Goal: Task Accomplishment & Management: Complete application form

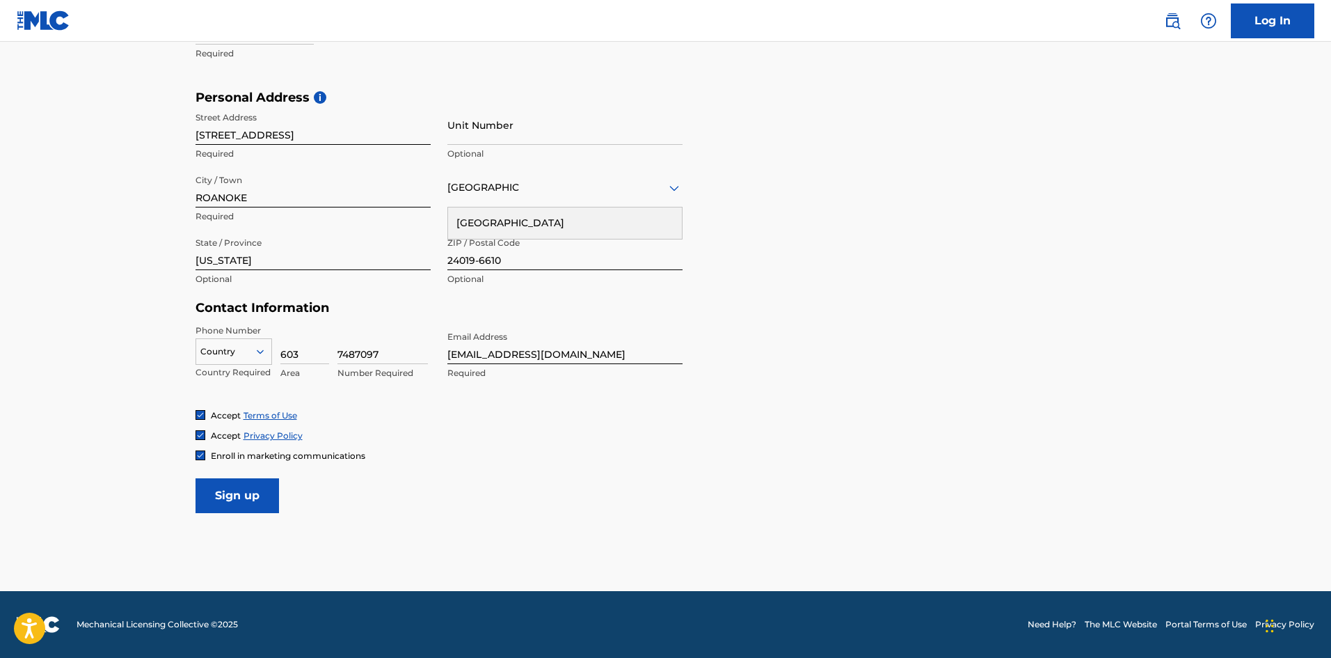
click at [264, 350] on icon at bounding box center [260, 351] width 13 height 13
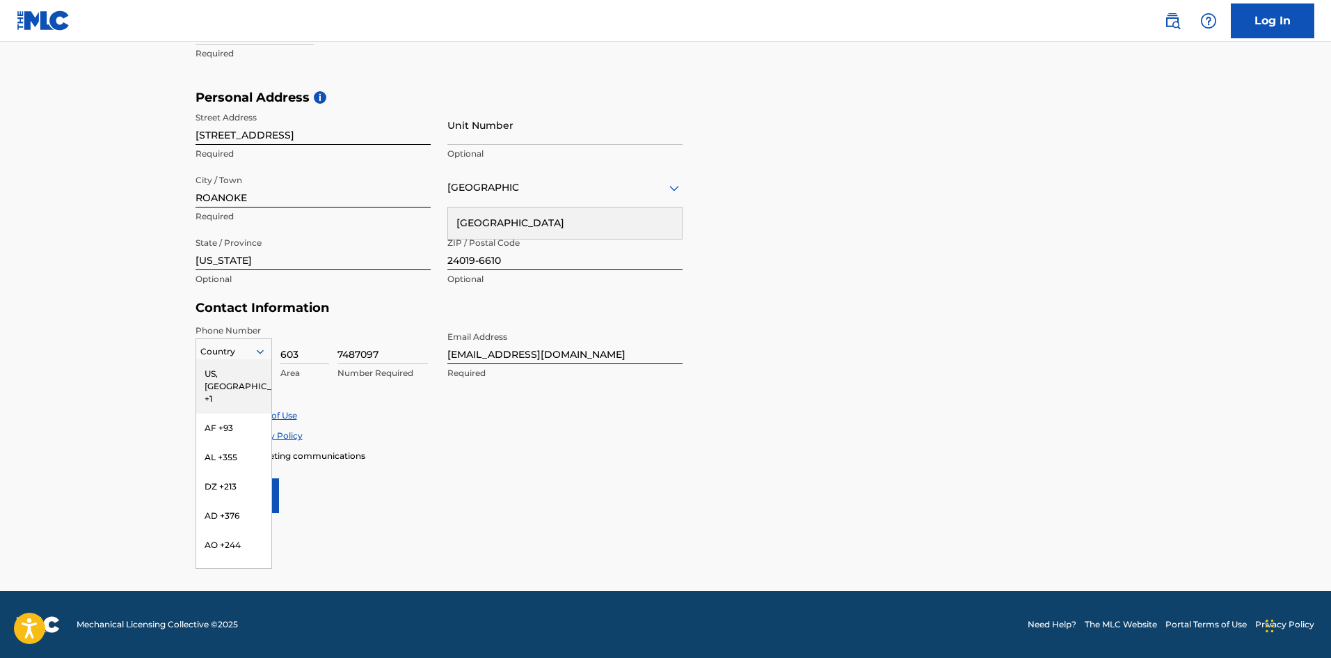
click at [248, 372] on div "US, [GEOGRAPHIC_DATA] +1" at bounding box center [233, 386] width 75 height 54
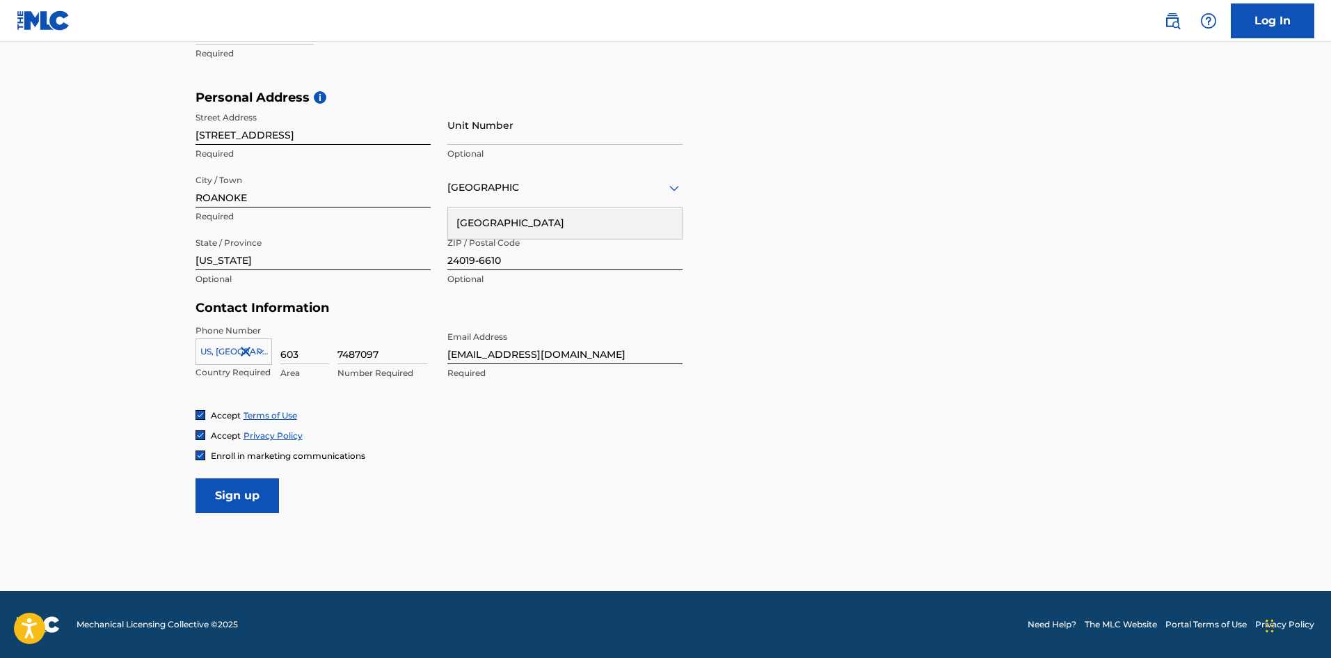
click at [565, 459] on div "Enroll in marketing communications" at bounding box center [666, 456] width 941 height 12
click at [940, 379] on form "User Information First Name [PERSON_NAME] Last Name [PERSON_NAME] Required Date…" at bounding box center [666, 204] width 941 height 617
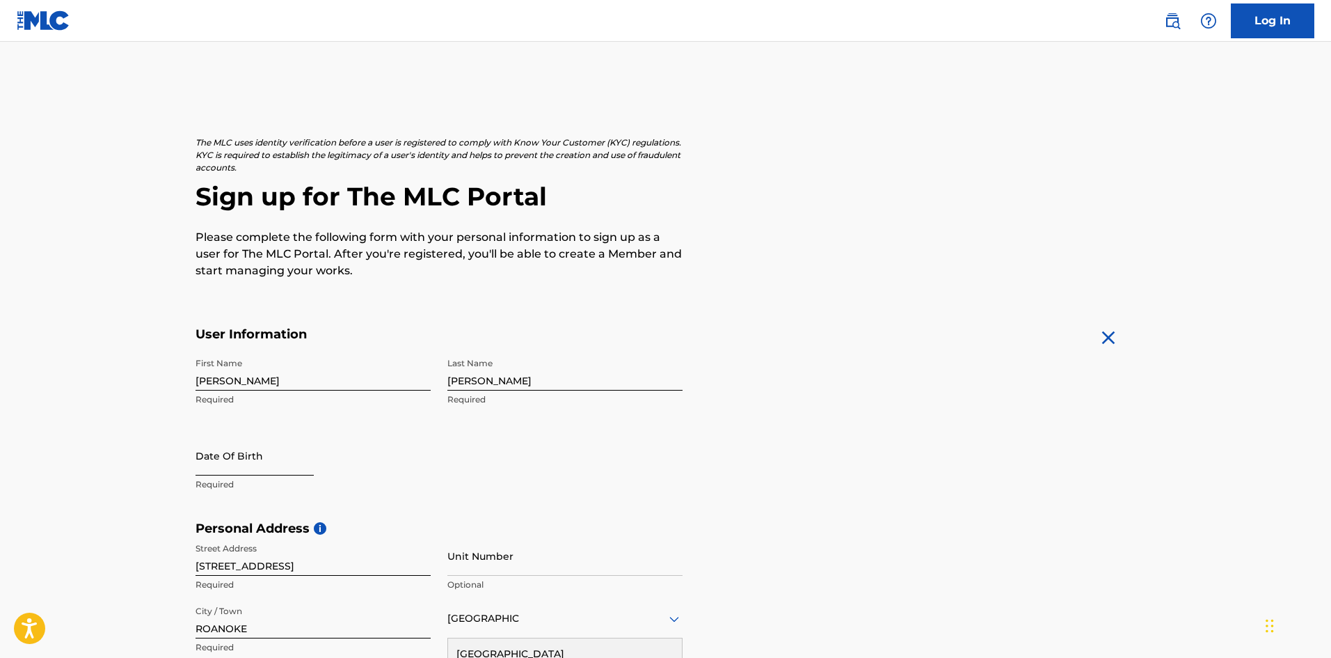
click at [251, 454] on input "text" at bounding box center [255, 456] width 118 height 40
select select "8"
select select "2025"
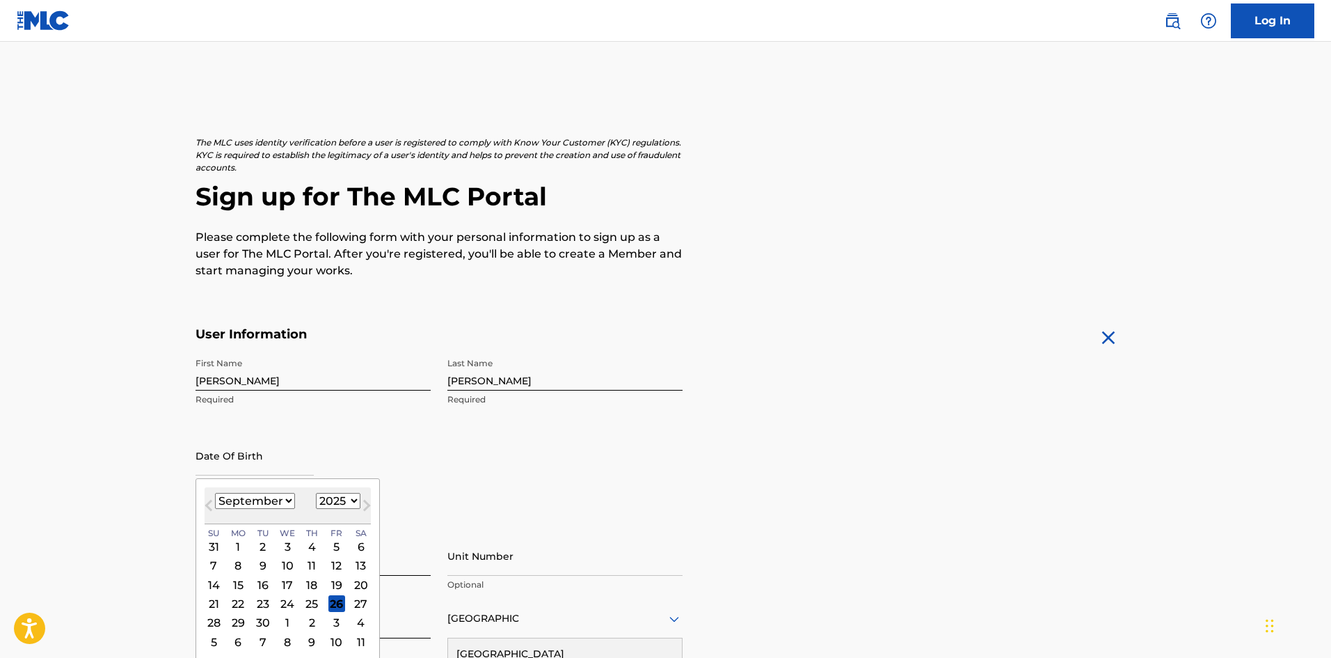
type input "[DATE]"
click at [786, 453] on form "User Information First Name [PERSON_NAME] Last Name [PERSON_NAME] Required Date…" at bounding box center [666, 634] width 941 height 617
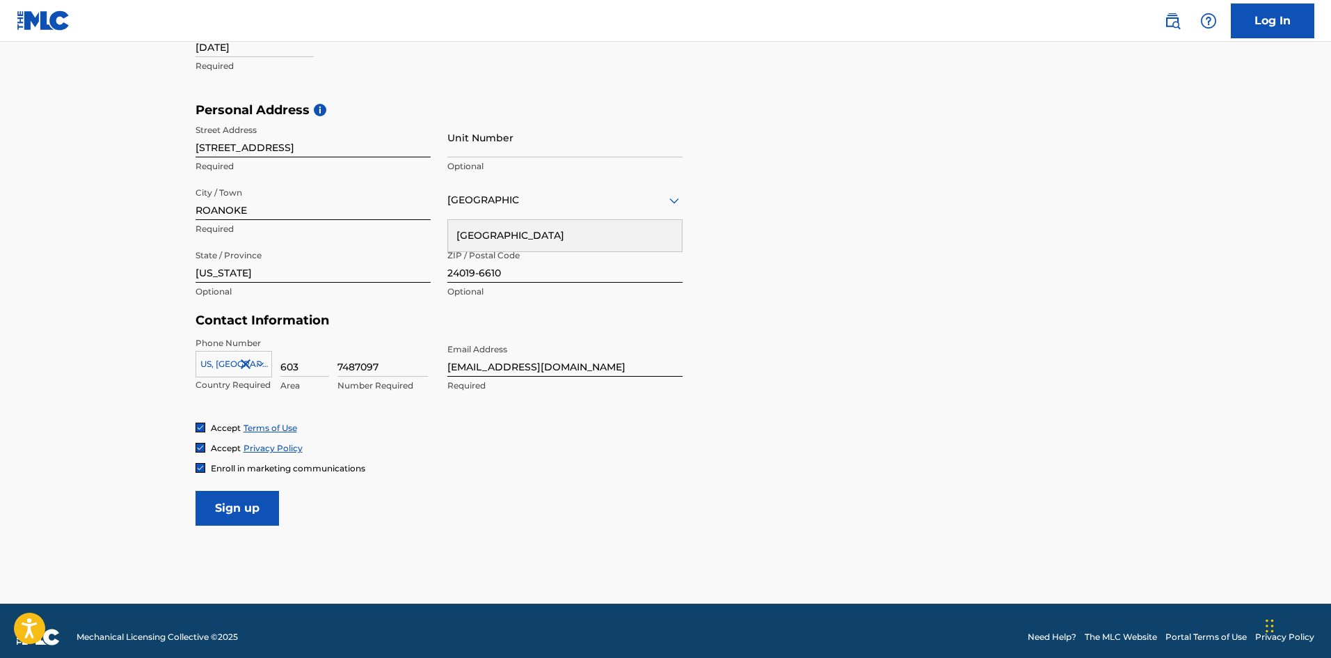
scroll to position [431, 0]
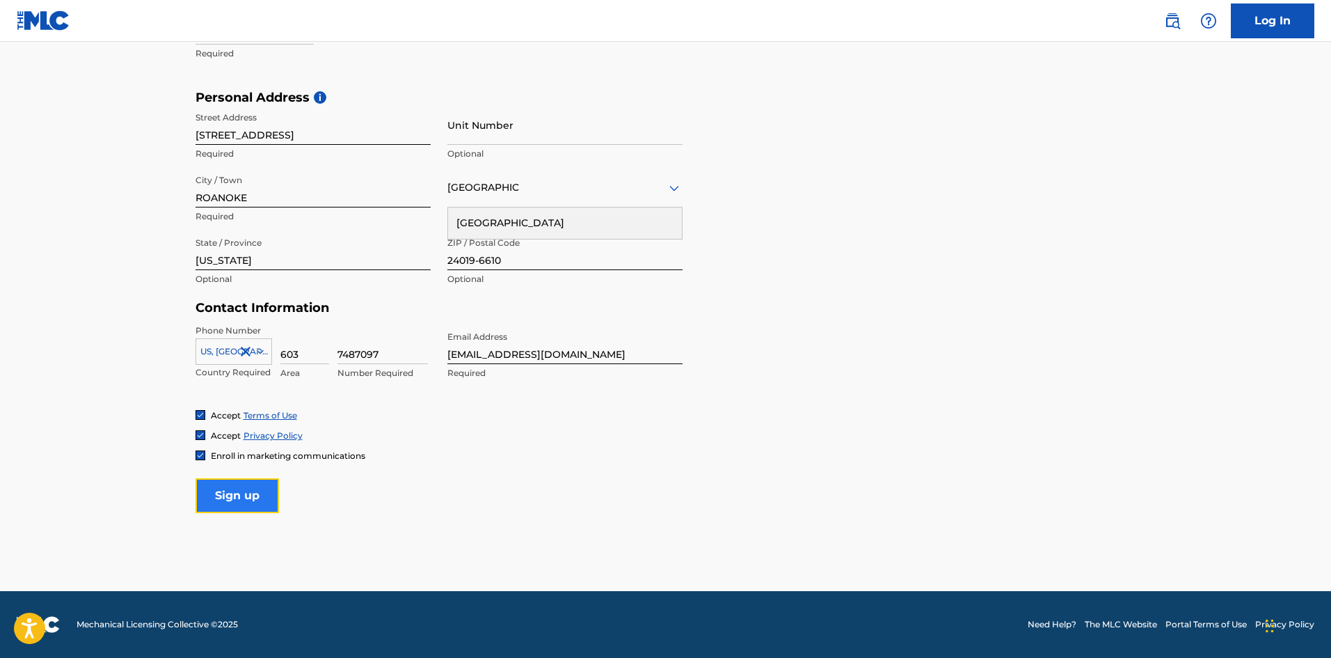
click at [235, 503] on input "Sign up" at bounding box center [238, 495] width 84 height 35
